Goal: Task Accomplishment & Management: Complete application form

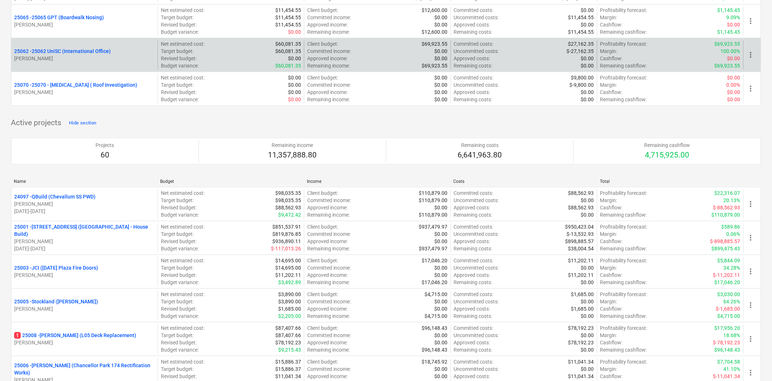
scroll to position [443, 0]
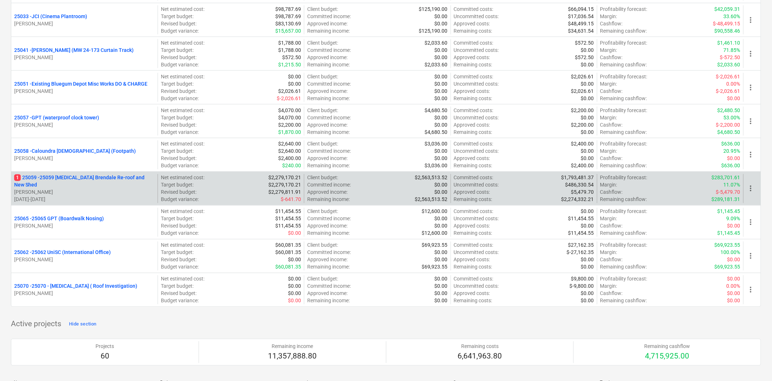
click at [49, 182] on p "1 25059 - 25059 [MEDICAL_DATA] Brendale Re-roof and New Shed" at bounding box center [84, 181] width 140 height 15
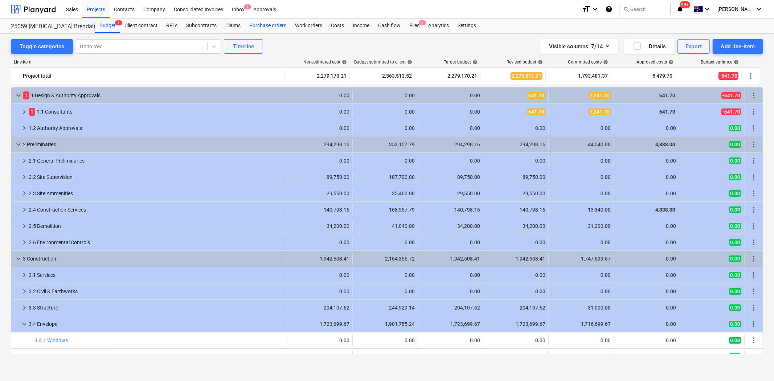
click at [266, 25] on div "Purchase orders" at bounding box center [268, 26] width 46 height 15
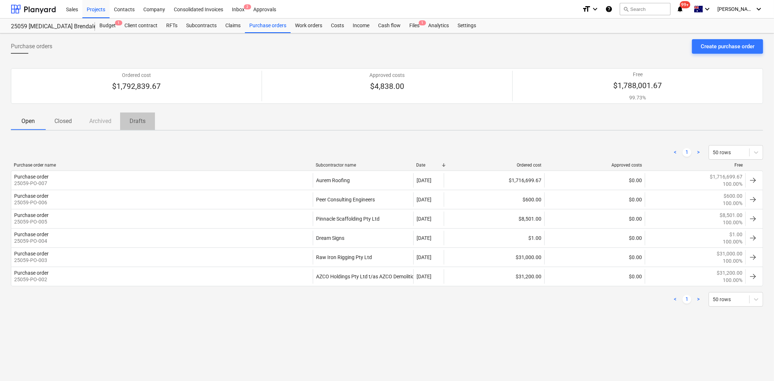
click at [139, 123] on p "Drafts" at bounding box center [137, 121] width 17 height 9
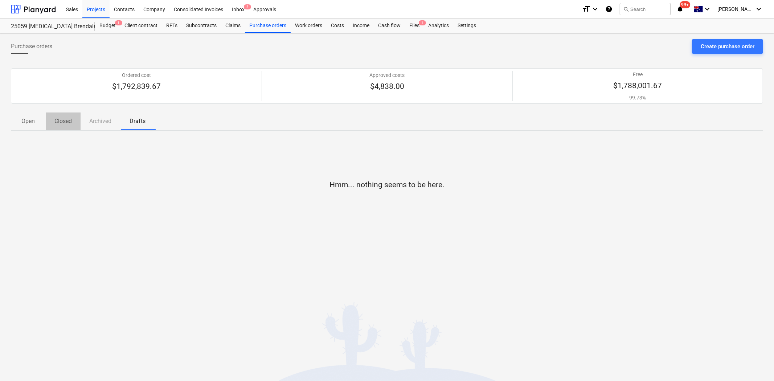
click at [73, 122] on span "Closed" at bounding box center [63, 121] width 35 height 13
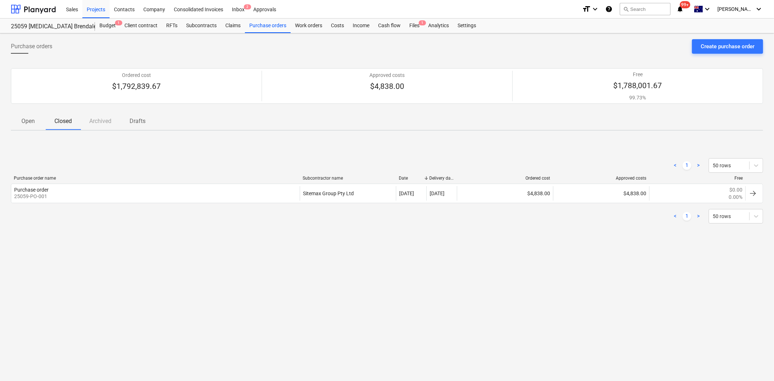
click at [29, 121] on p "Open" at bounding box center [28, 121] width 17 height 9
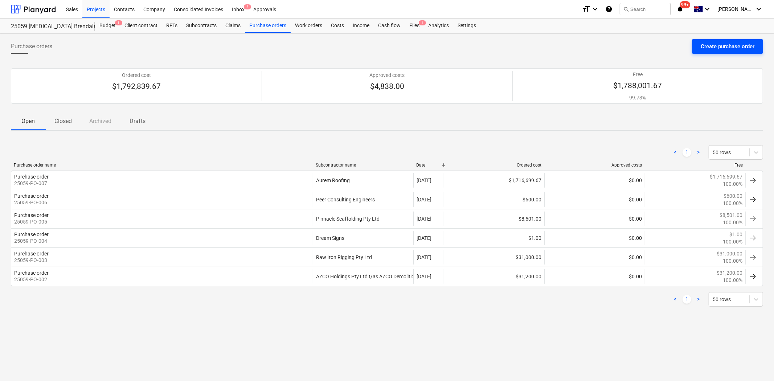
click at [715, 45] on div "Create purchase order" at bounding box center [728, 46] width 54 height 9
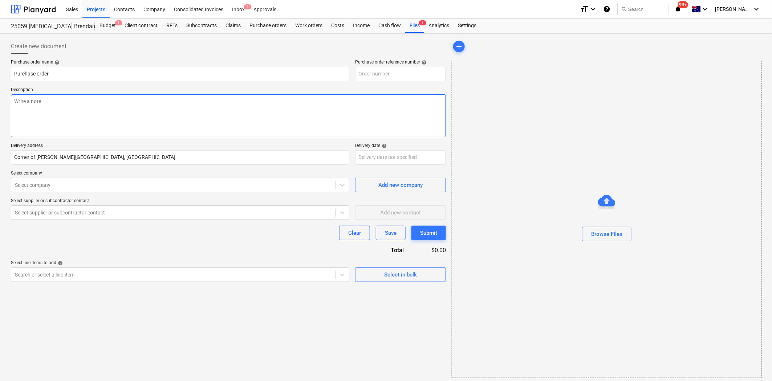
type textarea "x"
type input "25059-PO-008"
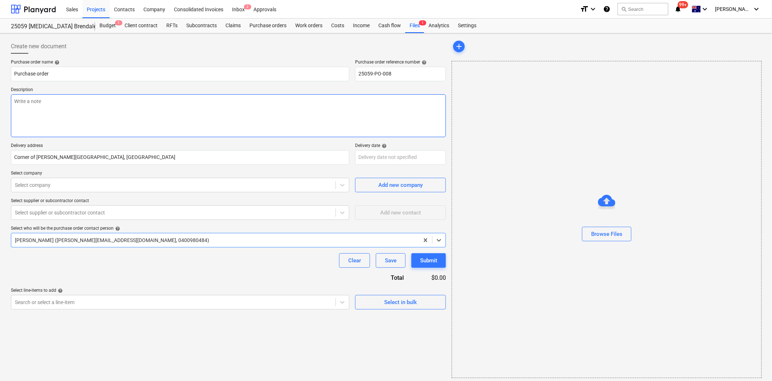
click at [46, 122] on textarea at bounding box center [228, 115] width 435 height 43
type textarea "x"
type textarea "-"
type textarea "x"
click at [70, 183] on div at bounding box center [173, 184] width 317 height 7
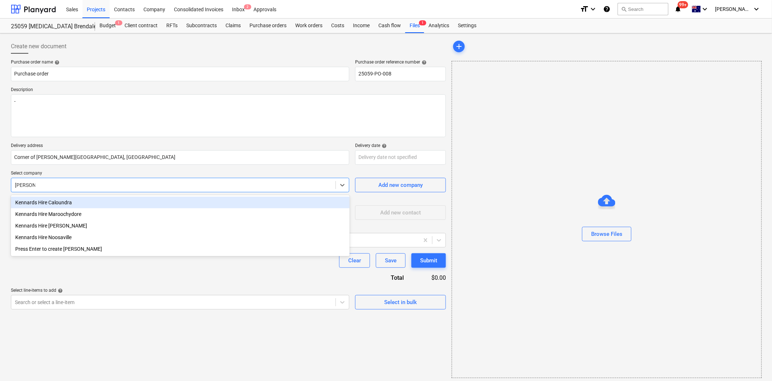
type input "Kennards"
click at [125, 205] on div "Kennards Hire Caloundra" at bounding box center [180, 203] width 339 height 12
type textarea "x"
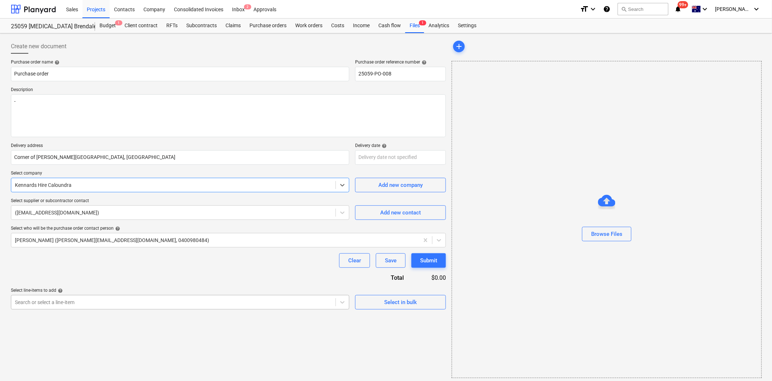
scroll to position [3, 0]
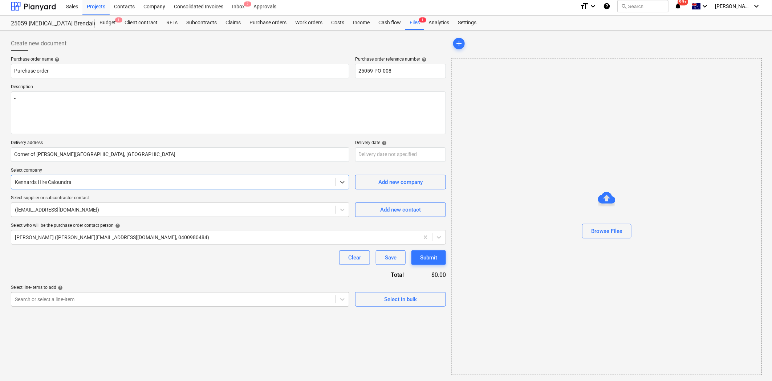
click at [77, 303] on div at bounding box center [173, 299] width 317 height 7
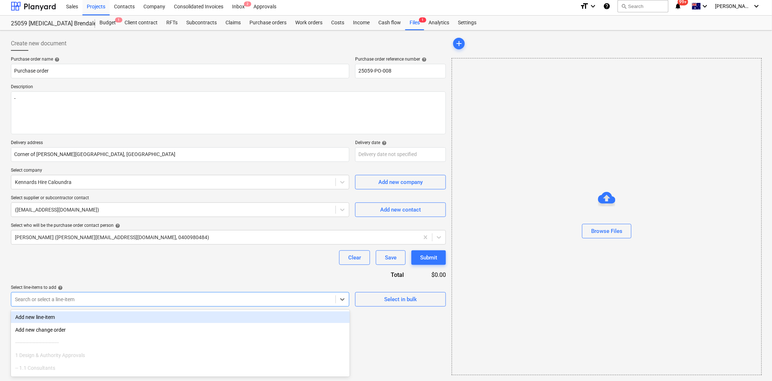
scroll to position [0, 0]
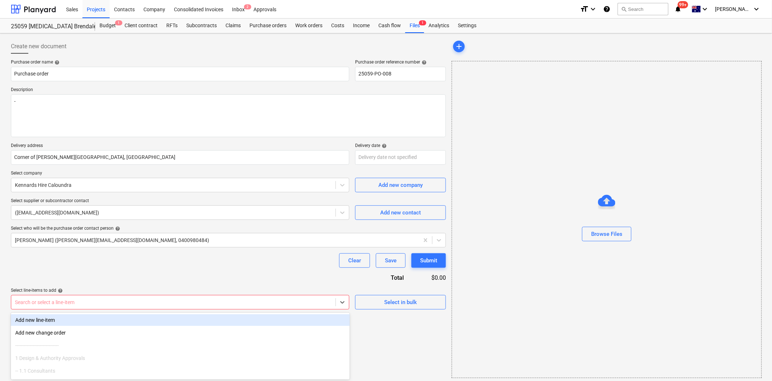
click at [172, 301] on div at bounding box center [173, 302] width 317 height 7
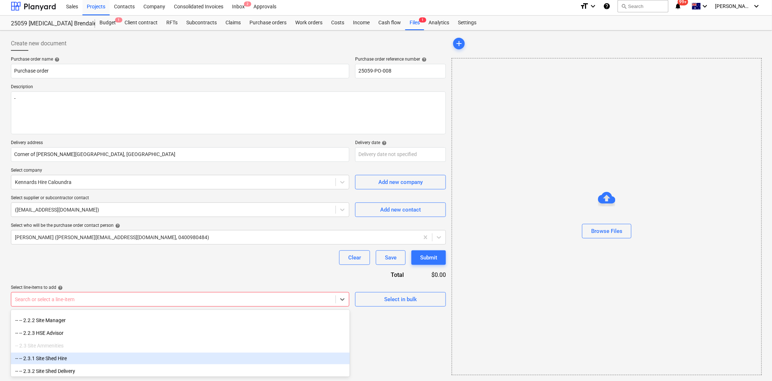
scroll to position [443, 0]
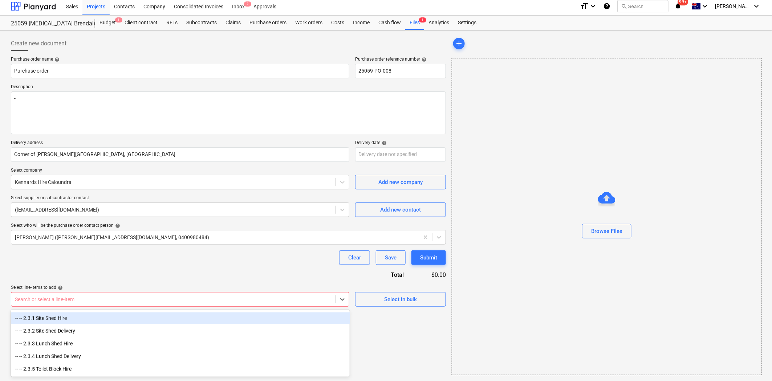
click at [147, 316] on div "-- -- 2.3.1 Site Shed Hire" at bounding box center [180, 318] width 339 height 12
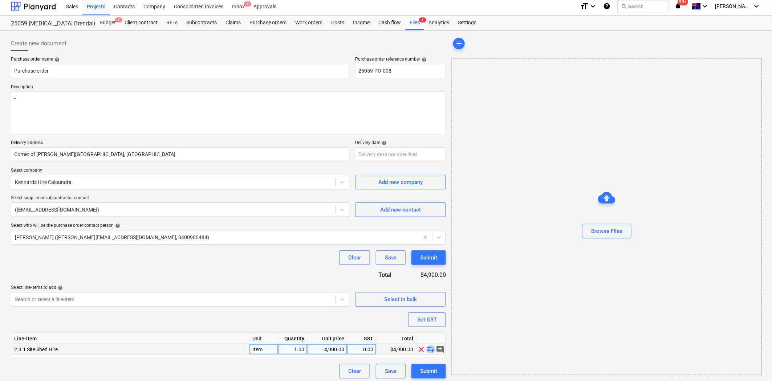
click at [432, 350] on span "playlist_add" at bounding box center [430, 349] width 9 height 9
type textarea "x"
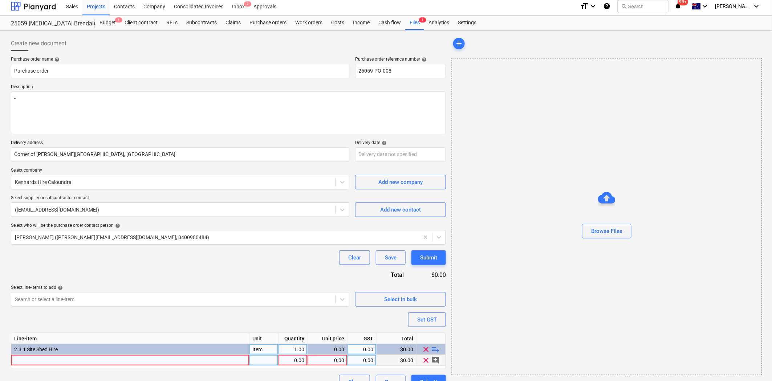
click at [81, 360] on div at bounding box center [130, 360] width 238 height 11
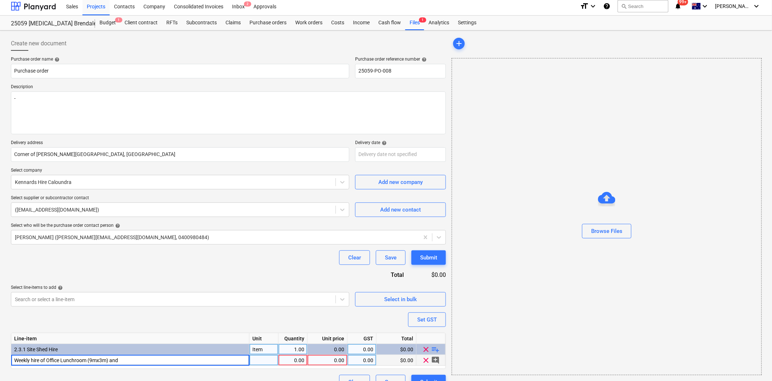
click at [60, 360] on input "Weekly hire of Office Lunchroom (9mx3m) and" at bounding box center [130, 360] width 238 height 11
click at [136, 360] on input "Weekly hire of Office / Lunchroom (9mx3m) and" at bounding box center [130, 360] width 238 height 11
type input "Weekly hire of Office / Lunchroom (9mx3m) and Lunch Room"
type textarea "x"
click at [267, 361] on div "pcs" at bounding box center [263, 360] width 29 height 11
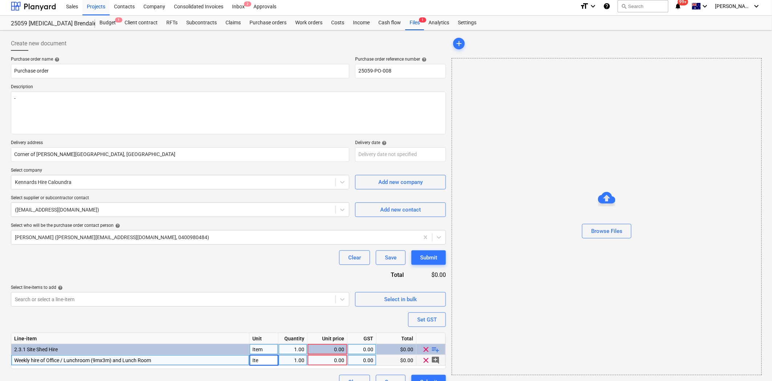
type input "Item"
type textarea "x"
click at [335, 359] on div "0.00" at bounding box center [327, 360] width 34 height 11
type input "190"
type textarea "x"
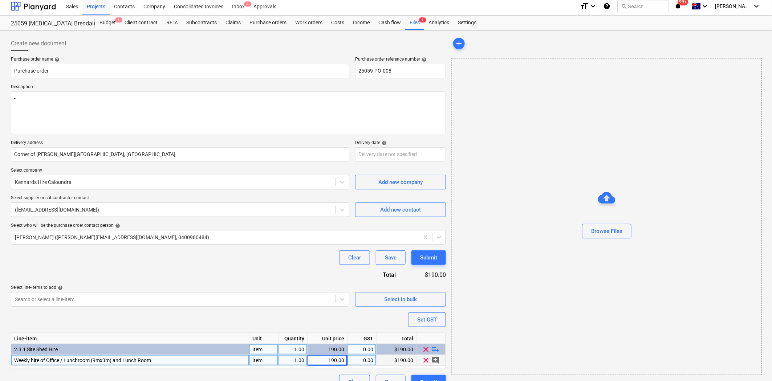
click at [364, 359] on div "0.00" at bounding box center [361, 360] width 23 height 11
type input "10"
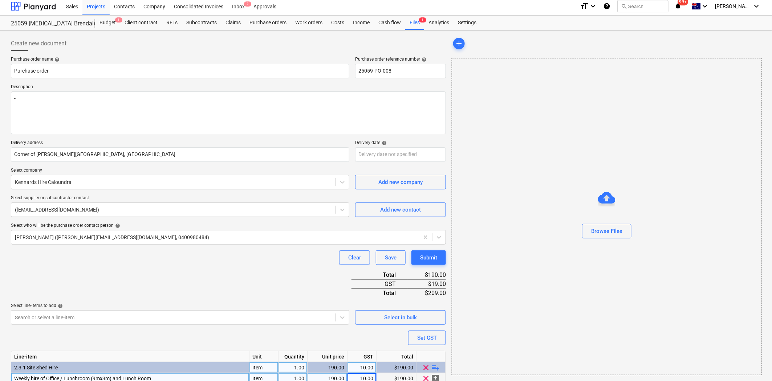
click at [474, 357] on div "Browse Files" at bounding box center [606, 216] width 310 height 317
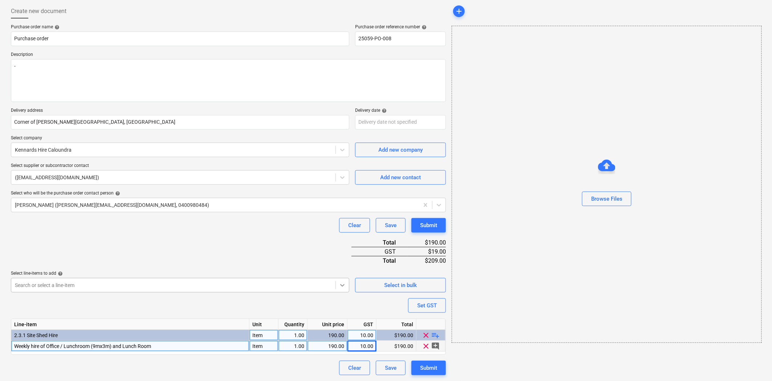
scroll to position [60, 0]
click at [342, 287] on body "Sales Projects Contacts Company Consolidated Invoices Inbox 2 Approvals format_…" at bounding box center [386, 155] width 772 height 381
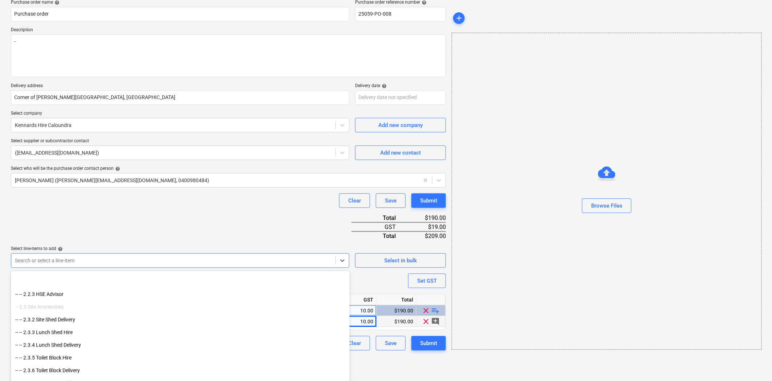
scroll to position [443, 0]
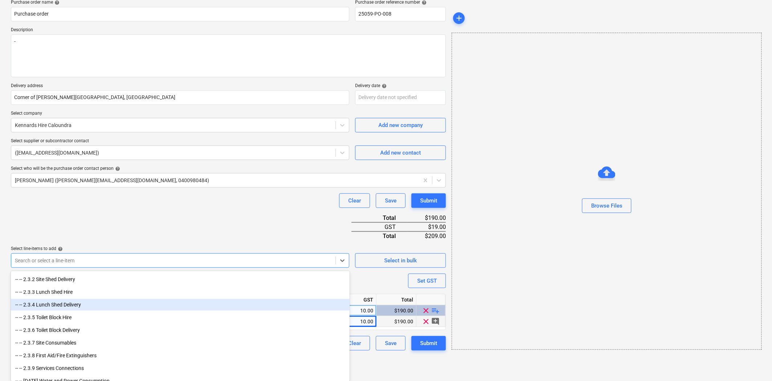
click at [68, 302] on div "-- -- 2.3.4 Lunch Shed Delivery" at bounding box center [180, 305] width 339 height 12
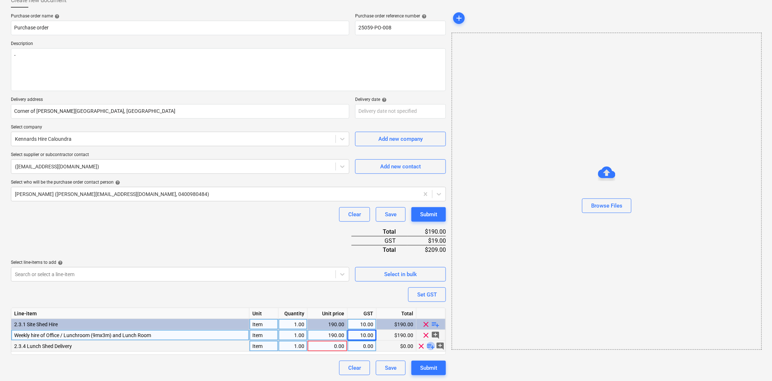
click at [428, 344] on span "playlist_add" at bounding box center [430, 346] width 9 height 9
type textarea "x"
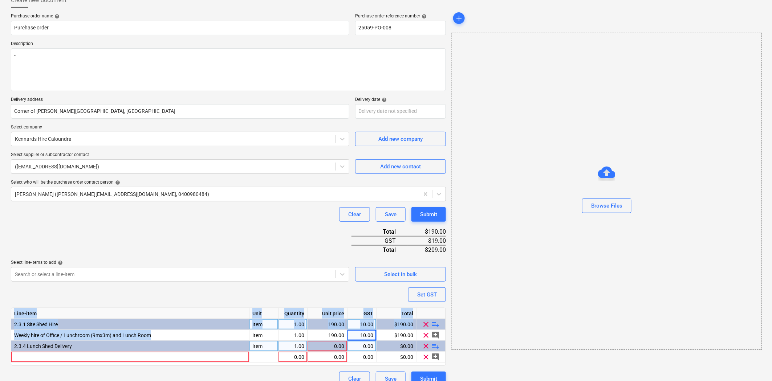
drag, startPoint x: 154, startPoint y: 336, endPoint x: 10, endPoint y: 335, distance: 144.1
click at [10, 335] on div "Create new document Purchase order name help Purchase order Purchase order refe…" at bounding box center [228, 189] width 441 height 399
click at [76, 336] on span "Weekly hire of Office / Lunchroom (9mx3m) and Lunch Room" at bounding box center [82, 335] width 137 height 6
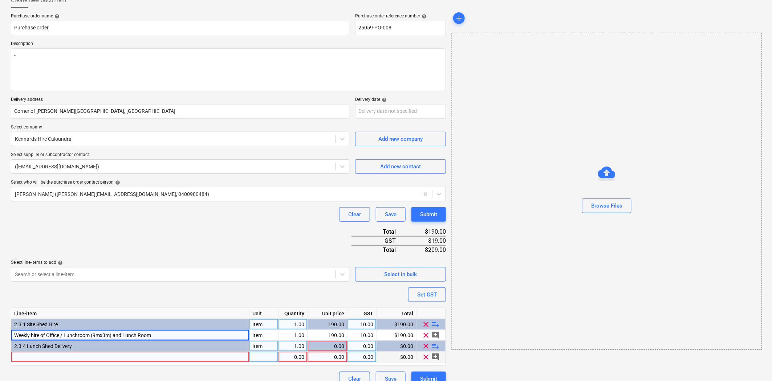
click at [118, 357] on div at bounding box center [130, 357] width 238 height 11
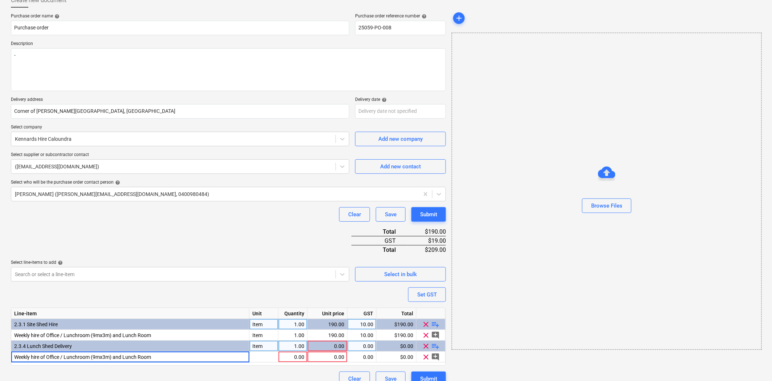
drag, startPoint x: 40, startPoint y: 357, endPoint x: 10, endPoint y: 356, distance: 29.8
click at [10, 356] on div "Create new document Purchase order name help Purchase order Purchase order refe…" at bounding box center [228, 189] width 441 height 399
type input "Delivery of Office / Lunchroom (9mx3m) and Lunch Room"
type textarea "x"
click at [258, 357] on div at bounding box center [263, 357] width 29 height 11
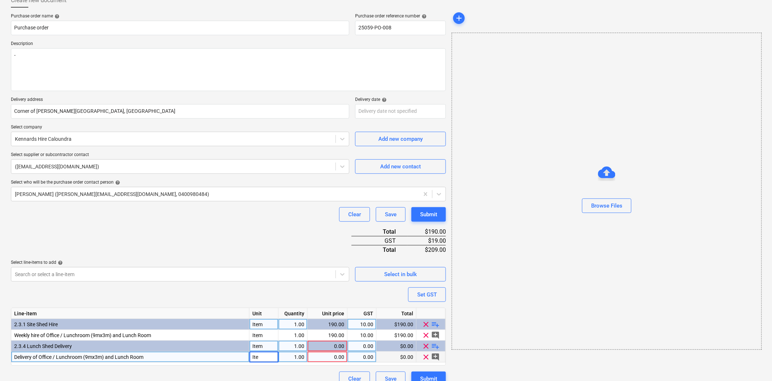
type input "Item"
type textarea "x"
click at [327, 354] on div "0.00" at bounding box center [327, 357] width 34 height 11
type input "1380"
type textarea "x"
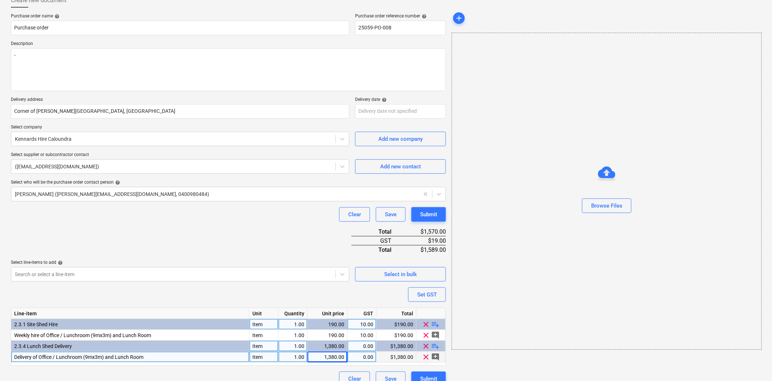
click at [369, 356] on div "0.00" at bounding box center [361, 357] width 23 height 11
type input "10"
click at [553, 360] on div "add Browse Files" at bounding box center [606, 189] width 315 height 399
click at [130, 273] on body "Sales Projects Contacts Company Consolidated Invoices Inbox 2 Approvals format_…" at bounding box center [386, 144] width 772 height 381
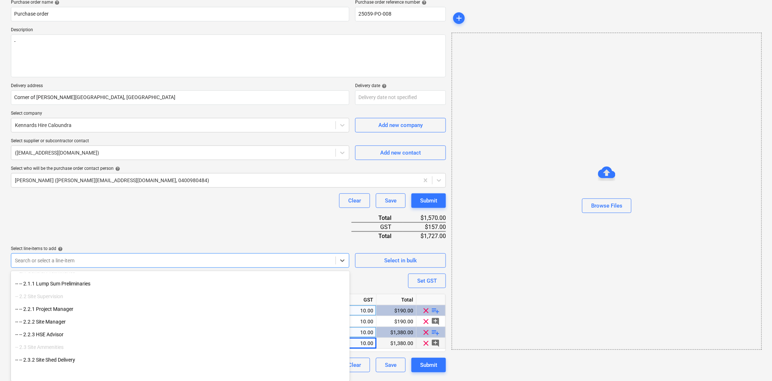
scroll to position [403, 0]
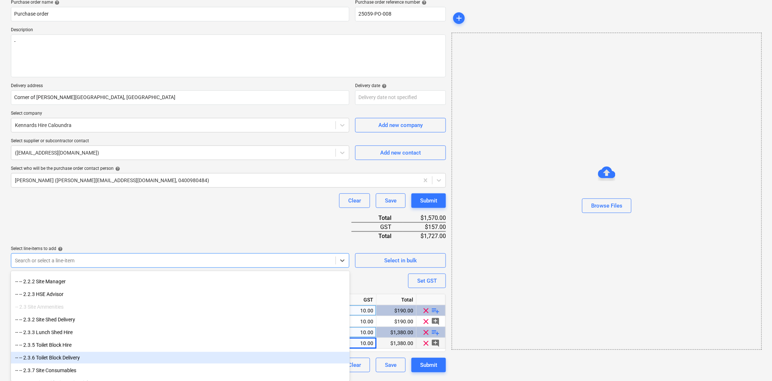
click at [544, 376] on div "Create new document Purchase order name help Purchase order Purchase order refe…" at bounding box center [386, 176] width 772 height 405
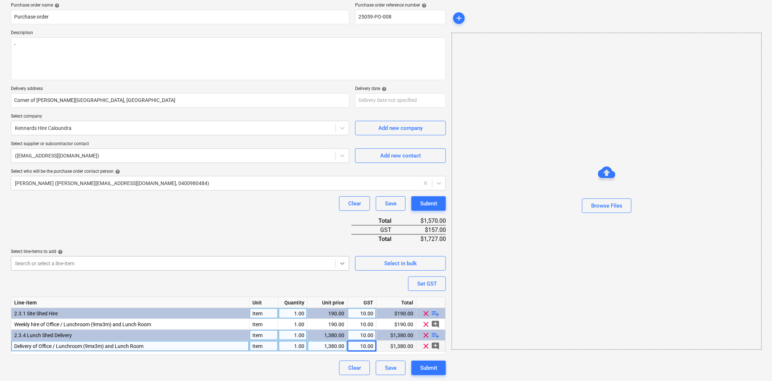
scroll to position [60, 0]
click at [339, 262] on icon at bounding box center [342, 263] width 7 height 7
click at [525, 324] on html "Sales Projects Contacts Company Consolidated Invoices Inbox 2 Approvals format_…" at bounding box center [386, 133] width 772 height 381
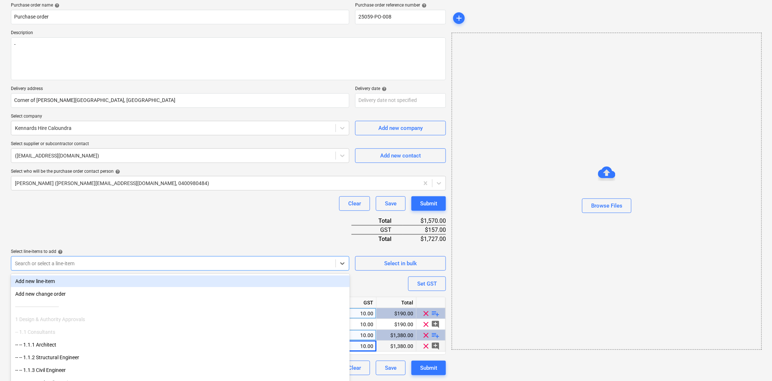
scroll to position [60, 0]
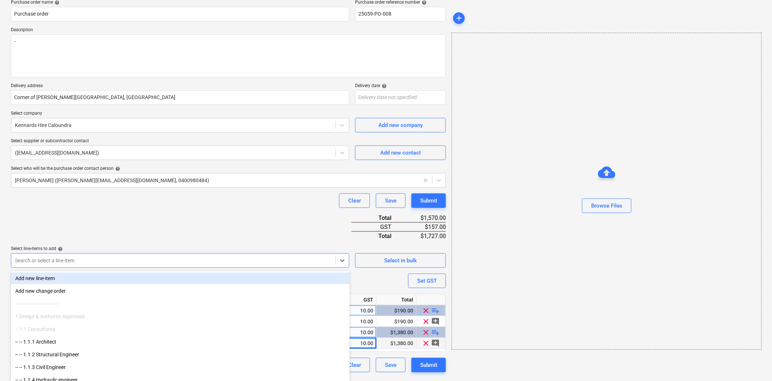
click at [284, 266] on div "Search or select a line-item" at bounding box center [180, 260] width 338 height 15
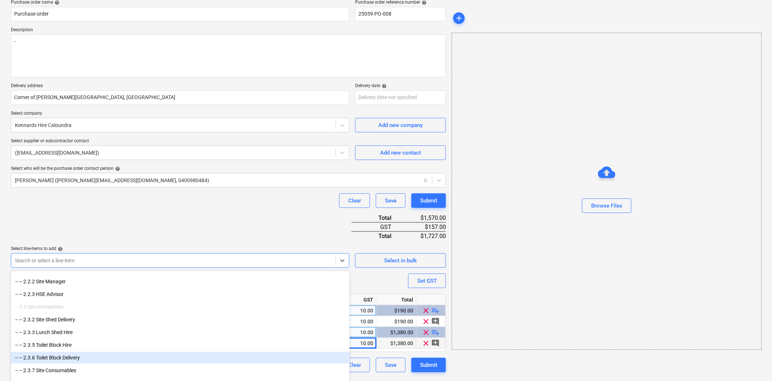
scroll to position [57, 0]
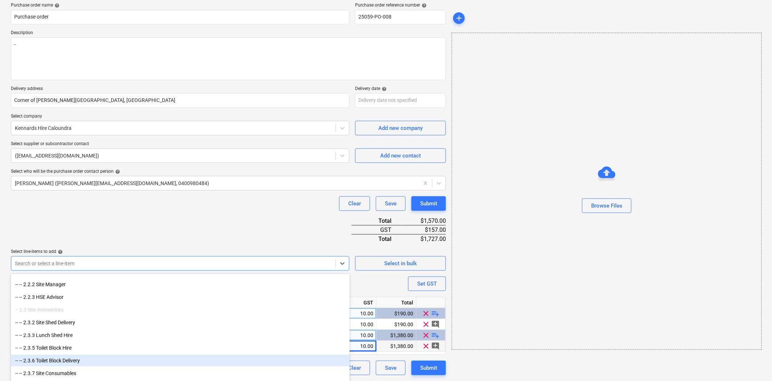
drag, startPoint x: 502, startPoint y: 370, endPoint x: 498, endPoint y: 371, distance: 4.0
click at [501, 371] on div "add Browse Files" at bounding box center [606, 178] width 315 height 399
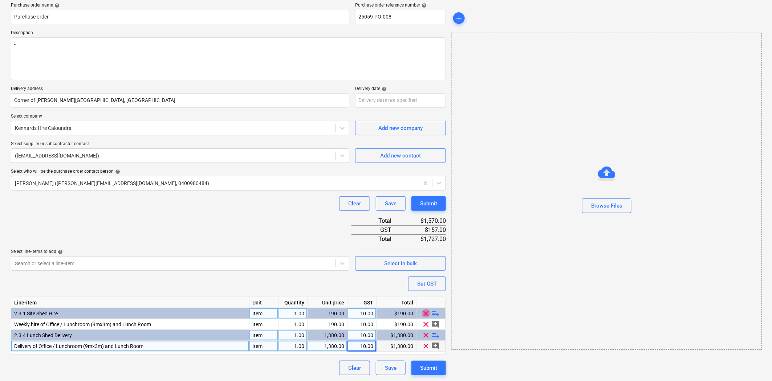
click at [426, 311] on span "clear" at bounding box center [426, 313] width 9 height 9
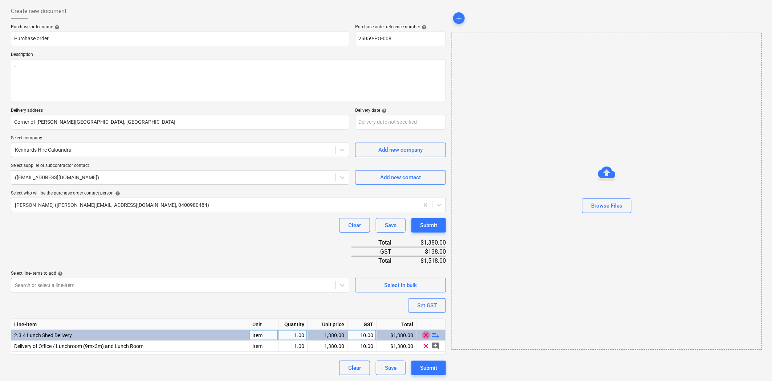
click at [429, 335] on span "clear" at bounding box center [426, 335] width 9 height 9
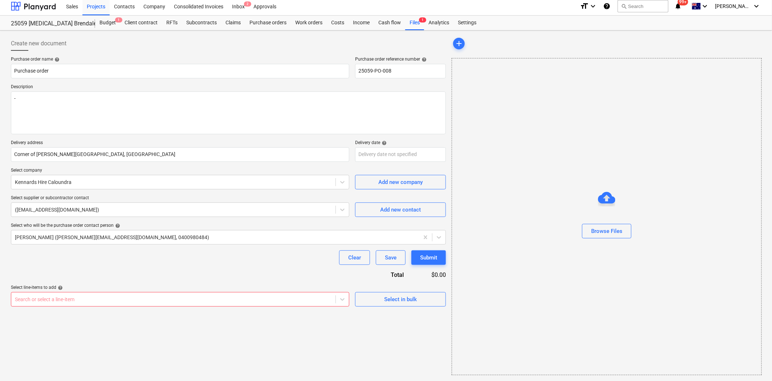
scroll to position [3, 0]
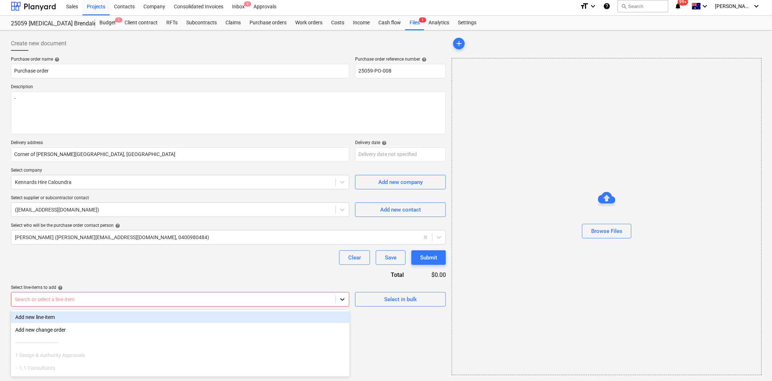
click at [340, 299] on icon at bounding box center [342, 299] width 7 height 7
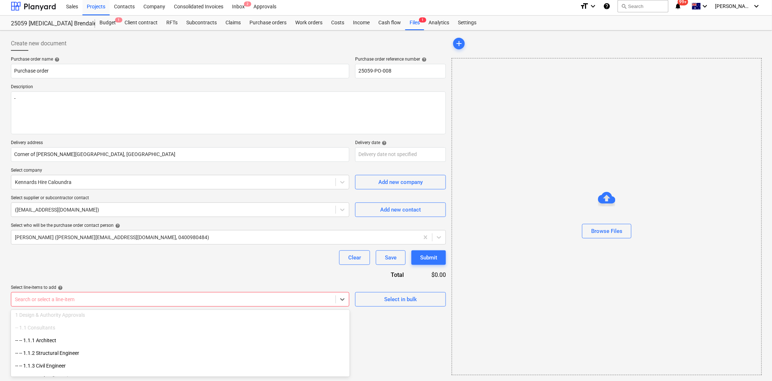
scroll to position [81, 0]
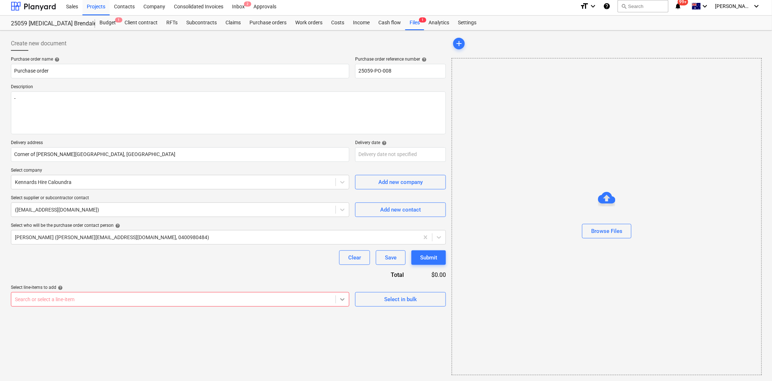
click at [342, 300] on icon at bounding box center [342, 299] width 4 height 3
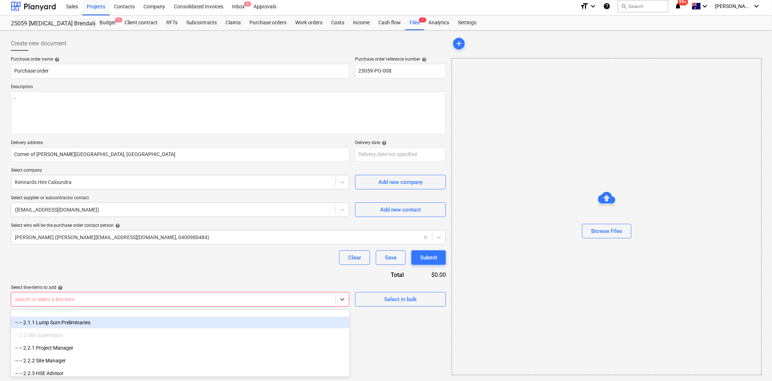
scroll to position [403, 0]
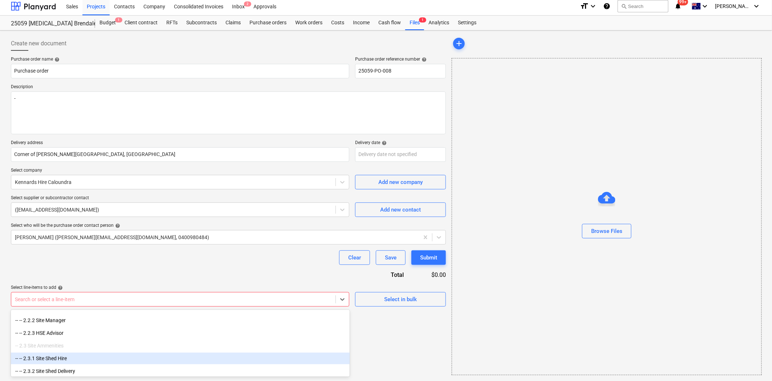
click at [74, 357] on div "-- -- 2.3.1 Site Shed Hire" at bounding box center [180, 359] width 339 height 12
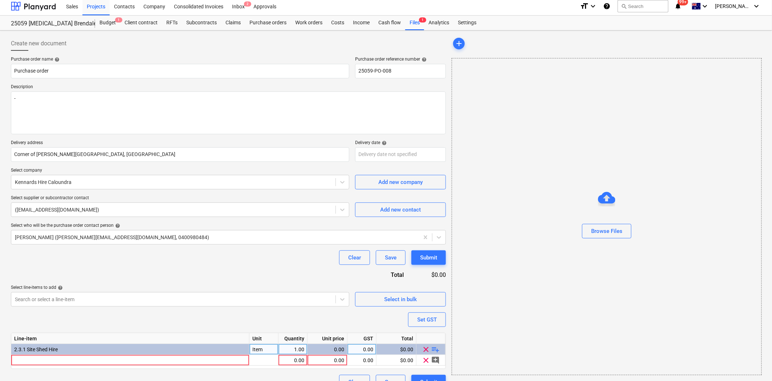
type textarea "x"
click at [44, 361] on div at bounding box center [130, 360] width 238 height 11
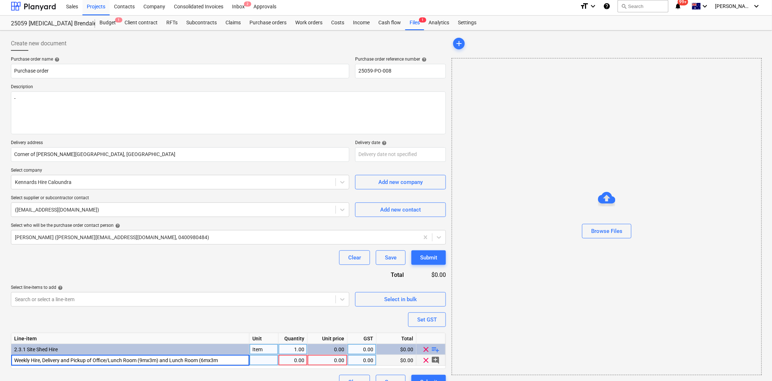
type input "Weekly Hire, Delivery and Pickup of Office/Lunch Room (9mx3m) and Lunch Room (6…"
type textarea "x"
click at [273, 361] on div "pcs" at bounding box center [263, 360] width 29 height 11
type input "Item"
type textarea "x"
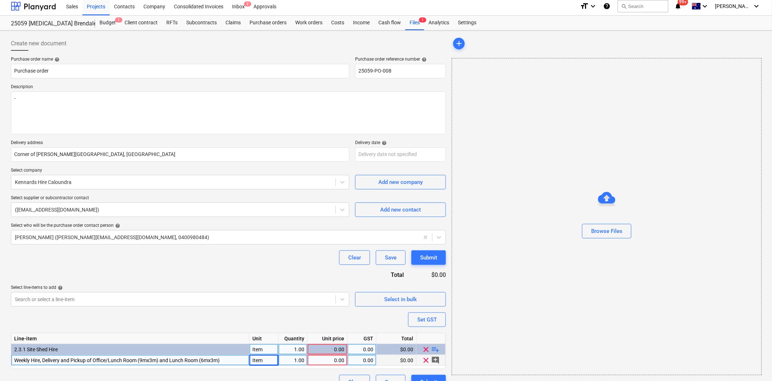
click at [339, 362] on div "0.00" at bounding box center [327, 360] width 34 height 11
type input "2510"
type textarea "x"
click at [369, 361] on div "0.00" at bounding box center [361, 360] width 23 height 11
type input "10"
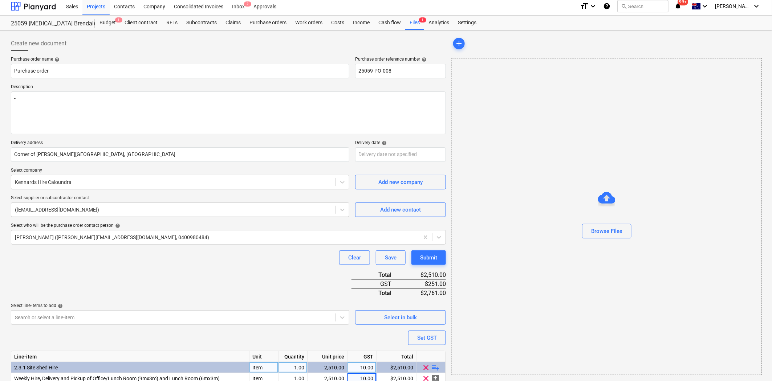
click at [325, 373] on div "Purchase order name help Purchase order Purchase order reference number help 25…" at bounding box center [228, 232] width 435 height 351
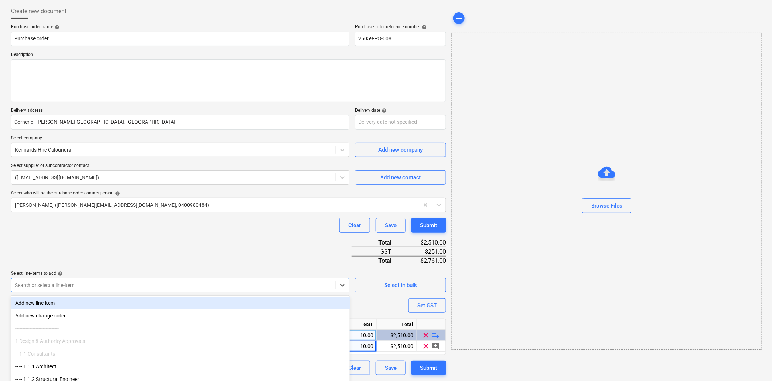
click at [277, 282] on body "Sales Projects Contacts Company Consolidated Invoices Inbox 2 Approvals format_…" at bounding box center [386, 155] width 772 height 381
click at [342, 283] on body "Sales Projects Contacts Company Consolidated Invoices Inbox 2 Approvals format_…" at bounding box center [386, 155] width 772 height 381
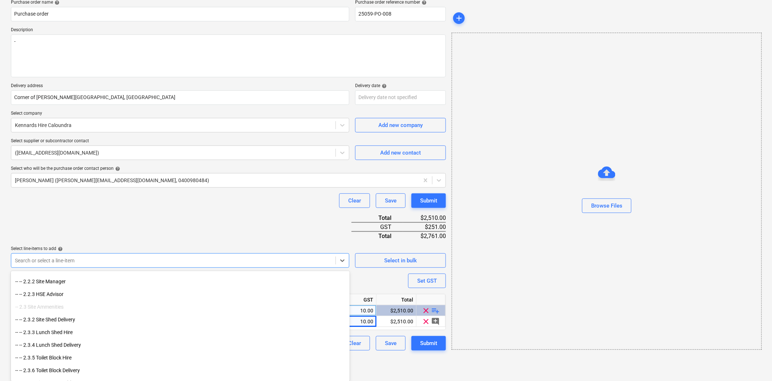
scroll to position [443, 0]
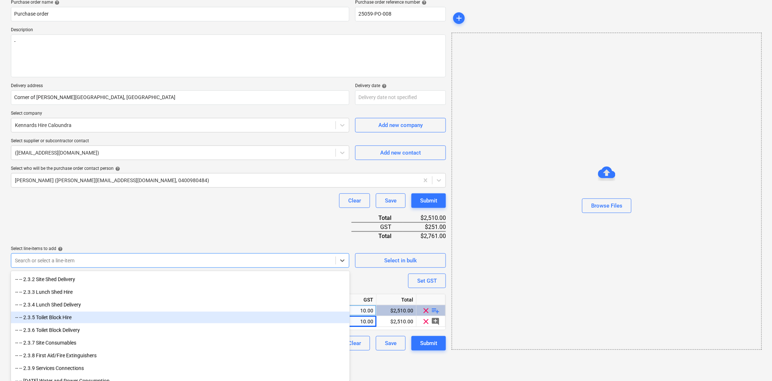
click at [112, 319] on div "-- -- 2.3.5 Toilet Block Hire" at bounding box center [180, 318] width 339 height 12
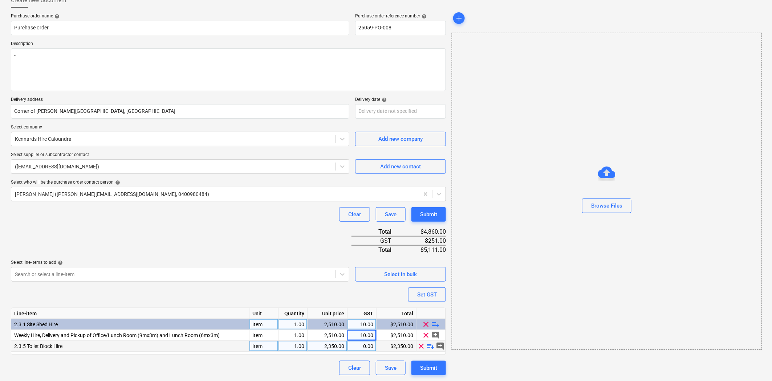
click at [430, 345] on span "playlist_add" at bounding box center [430, 346] width 9 height 9
type textarea "x"
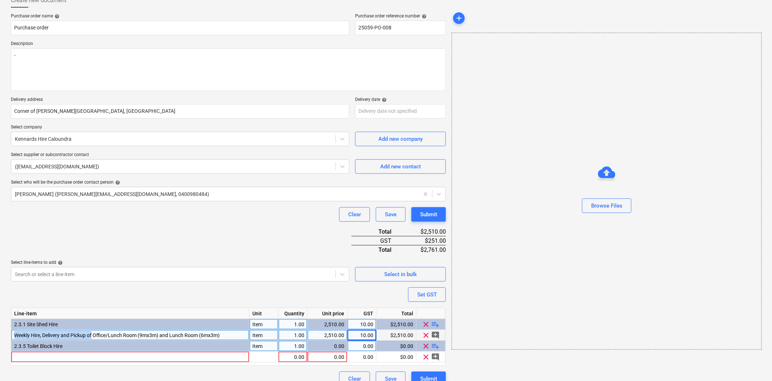
drag, startPoint x: 15, startPoint y: 334, endPoint x: 93, endPoint y: 334, distance: 78.0
click at [93, 334] on span "Weekly Hire, Delivery and Pickup of Office/Lunch Room (9mx3m) and Lunch Room (6…" at bounding box center [116, 335] width 205 height 6
click at [88, 334] on input "Weekly Hire, Delivery and Pickup of Office/Lunch Room (9mx3m) and Lunch Room (6…" at bounding box center [130, 335] width 238 height 11
drag, startPoint x: 86, startPoint y: 333, endPoint x: 7, endPoint y: 336, distance: 78.8
click at [7, 336] on div "Create new document Purchase order name help Purchase order Purchase order refe…" at bounding box center [386, 189] width 772 height 405
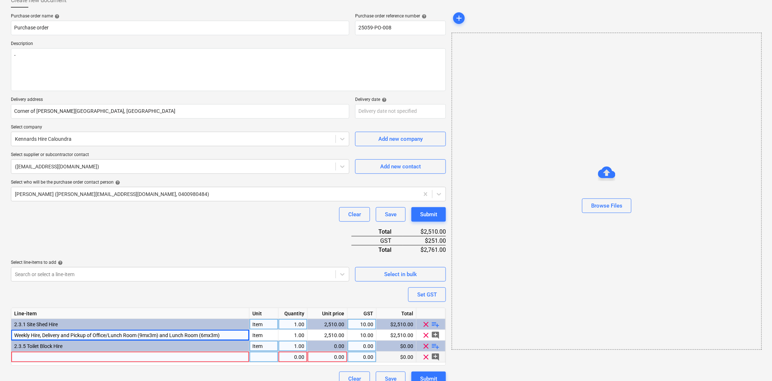
click at [57, 358] on div at bounding box center [130, 357] width 238 height 11
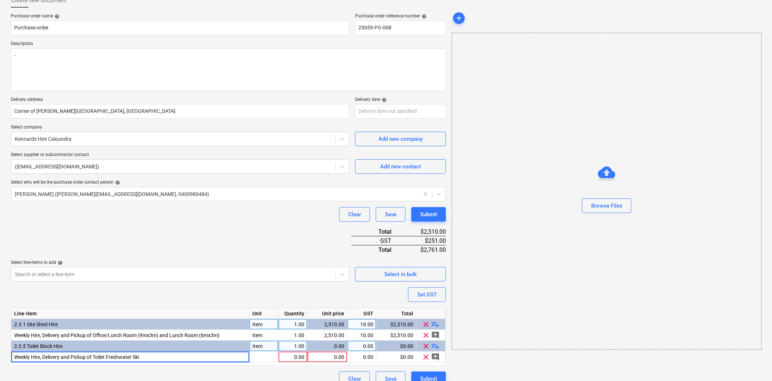
type input "Weekly Hire, Delivery and Pickup of Toilet Freshwater Skid"
type textarea "x"
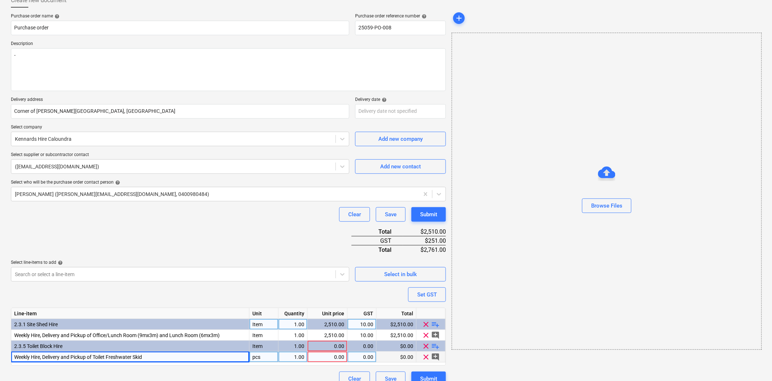
click at [256, 356] on div "pcs" at bounding box center [263, 357] width 29 height 11
type input "Item"
type textarea "x"
click at [338, 357] on div "0.00" at bounding box center [327, 357] width 34 height 11
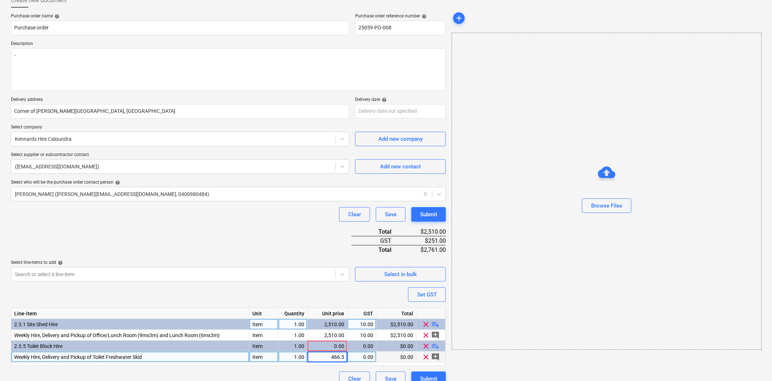
type input "466.36"
type textarea "x"
click at [359, 353] on div "0.00" at bounding box center [361, 357] width 23 height 11
type input "10"
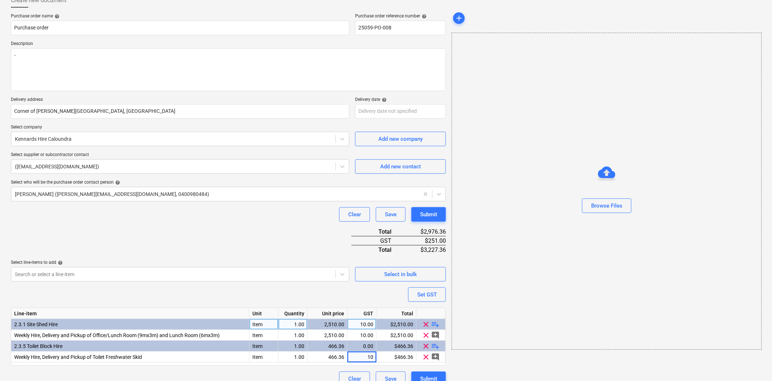
type textarea "x"
click at [487, 367] on div "add Browse Files" at bounding box center [606, 189] width 315 height 399
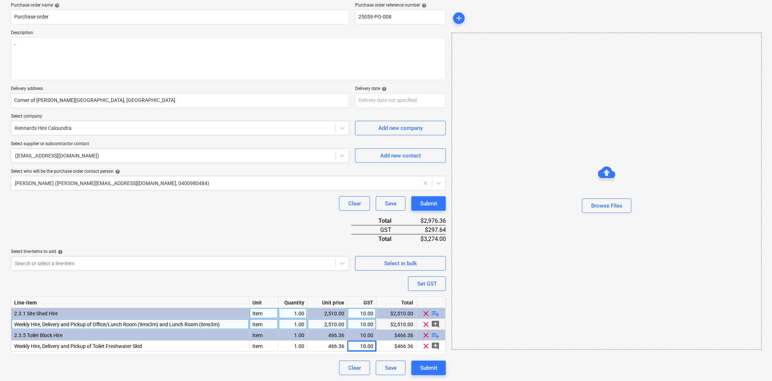
click at [222, 325] on div "Weekly Hire, Delivery and Pickup of Office/Lunch Room (9mx3m) and Lunch Room (6…" at bounding box center [130, 324] width 238 height 11
click at [223, 325] on input "Weekly Hire, Delivery and Pickup of Office/Lunch Room (9mx3m) and Lunch Room (6…" at bounding box center [130, 324] width 238 height 11
type input "Weekly Hire, Delivery and Pickup of Office/Lunch Room (9mx3m) and Lunch Room (6…"
type textarea "x"
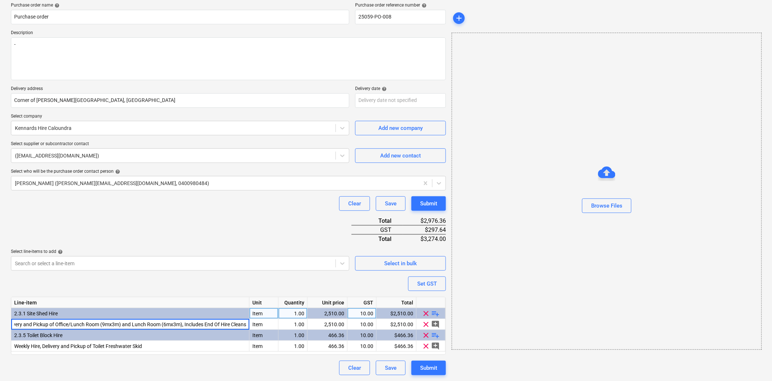
click at [218, 368] on div "Clear Save Submit" at bounding box center [228, 368] width 435 height 15
click at [330, 323] on div "2,510.00" at bounding box center [327, 324] width 34 height 11
type input "2960"
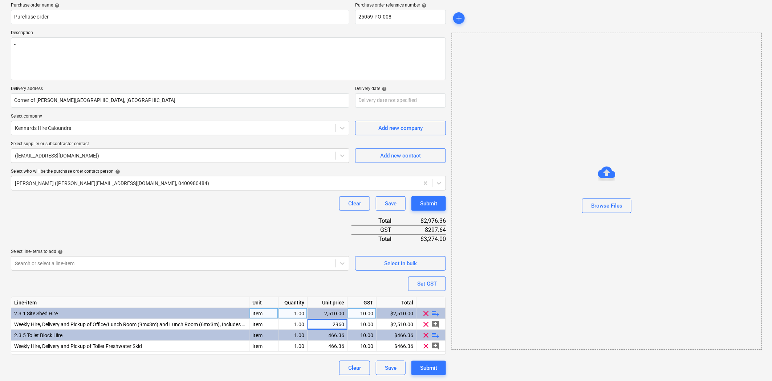
type textarea "x"
click at [487, 359] on div "add Browse Files" at bounding box center [606, 178] width 315 height 399
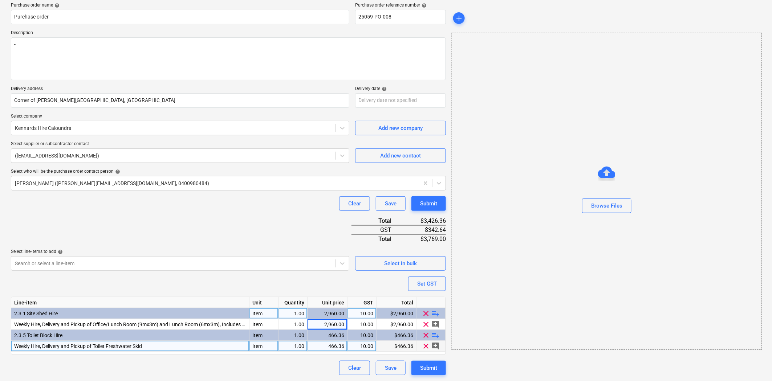
click at [166, 348] on div "Weekly Hire, Delivery and Pickup of Toilet Freshwater Skid" at bounding box center [130, 346] width 238 height 11
click at [166, 348] on input "Weekly Hire, Delivery and Pickup of Toilet Freshwater Skid" at bounding box center [130, 346] width 238 height 11
type input "Weekly Hire, Delivery and Pickup of Toilet Freshwater Skid, including Toilet Pu…"
type textarea "x"
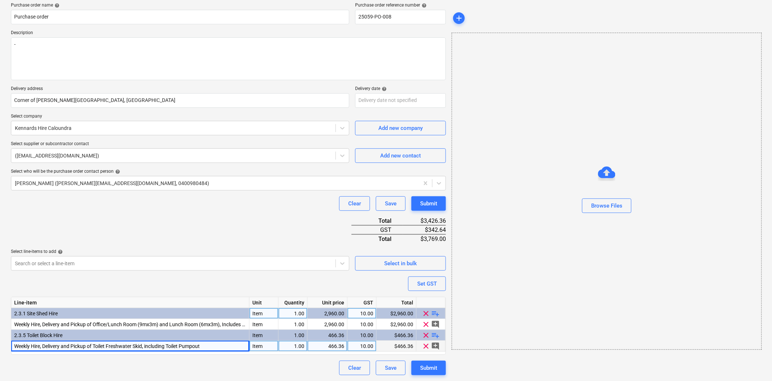
click at [330, 347] on div "466.36" at bounding box center [327, 346] width 34 height 11
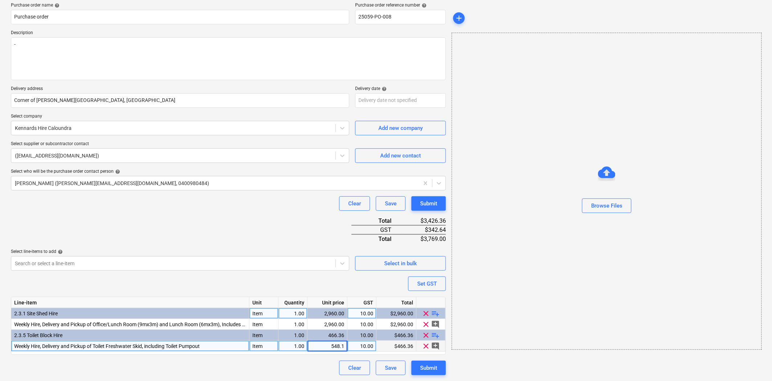
type input "548.18"
click at [488, 365] on div "add Browse Files" at bounding box center [606, 178] width 315 height 399
click at [436, 367] on div "Submit" at bounding box center [428, 367] width 17 height 9
type textarea "x"
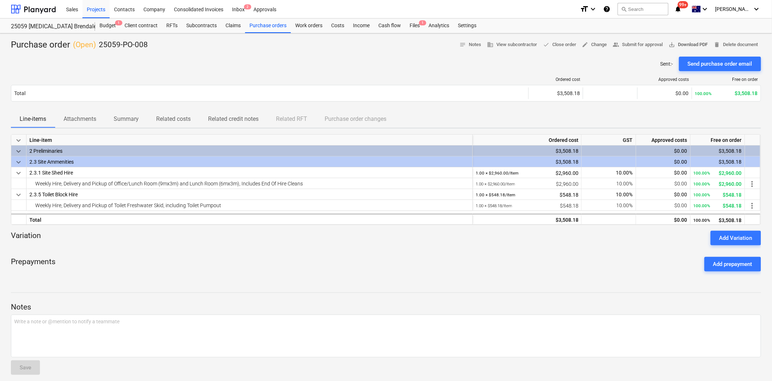
click at [691, 41] on span "save_alt Download PDF" at bounding box center [688, 45] width 39 height 8
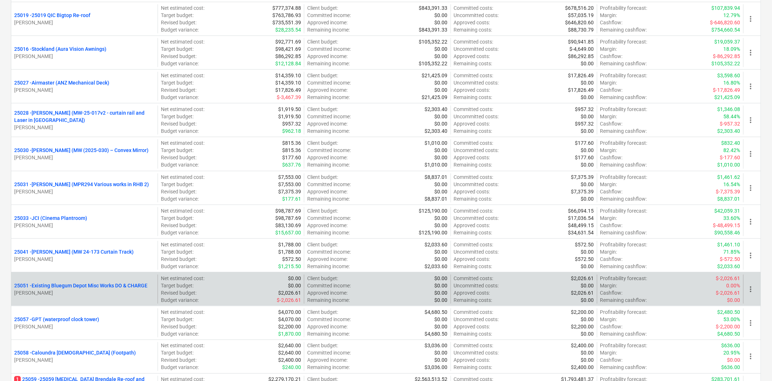
scroll to position [322, 0]
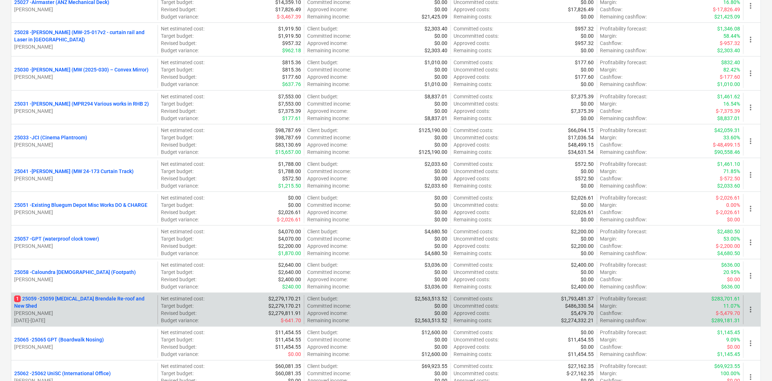
click at [57, 303] on p "1 25059 - 25059 [MEDICAL_DATA] Brendale Re-roof and New Shed" at bounding box center [84, 302] width 140 height 15
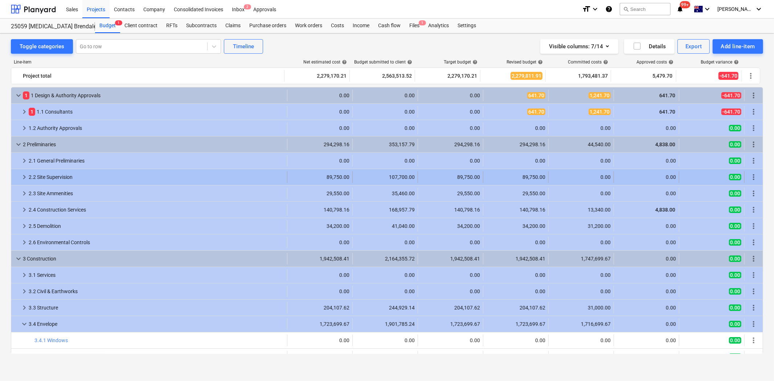
click at [23, 177] on span "keyboard_arrow_right" at bounding box center [24, 177] width 9 height 9
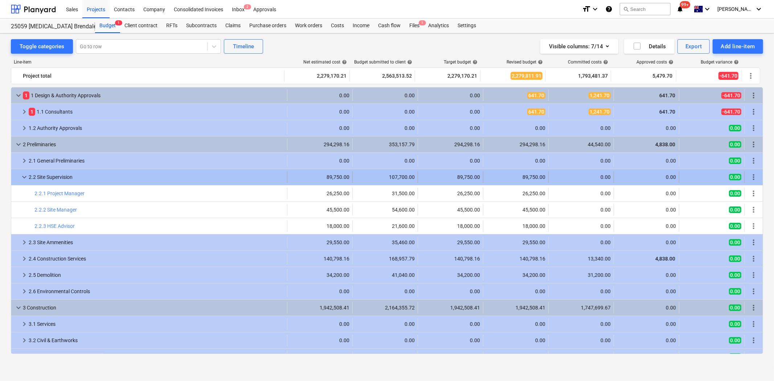
click at [23, 177] on span "keyboard_arrow_down" at bounding box center [24, 177] width 9 height 9
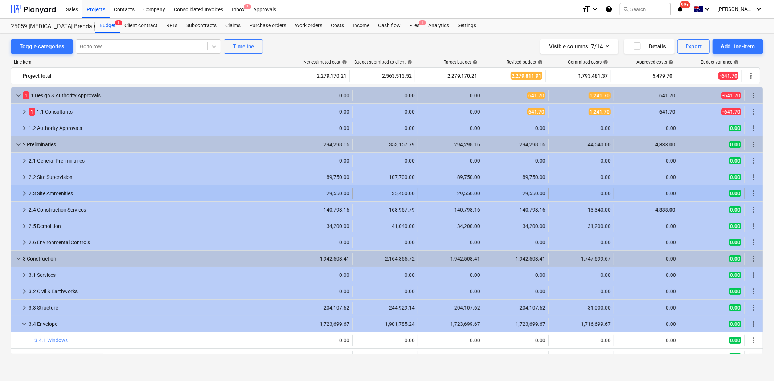
click at [24, 193] on span "keyboard_arrow_right" at bounding box center [24, 193] width 9 height 9
